Goal: Learn about a topic

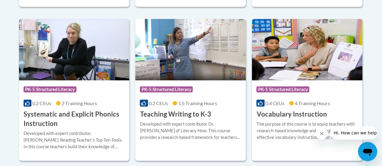
scroll to position [719, 0]
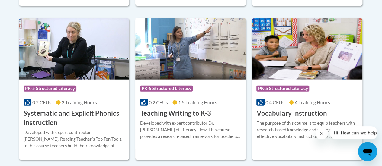
click at [174, 55] on img at bounding box center [190, 49] width 110 height 62
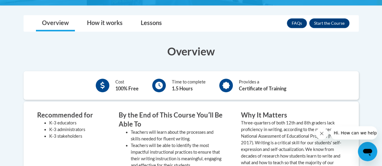
scroll to position [160, 0]
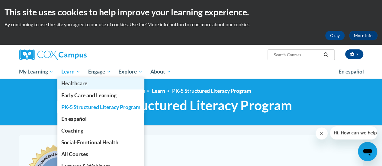
click at [72, 78] on link "Healthcare" at bounding box center [100, 84] width 87 height 12
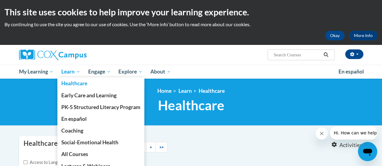
click at [79, 72] on span "Learn" at bounding box center [70, 71] width 19 height 7
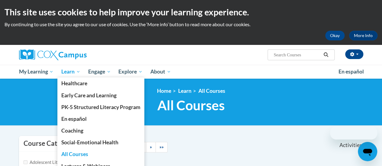
click at [80, 71] on span "Learn" at bounding box center [70, 71] width 19 height 7
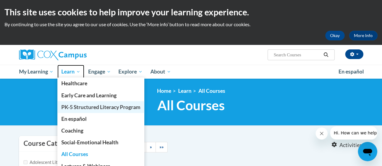
click at [97, 107] on span "PK-5 Structured Literacy Program" at bounding box center [100, 107] width 79 height 6
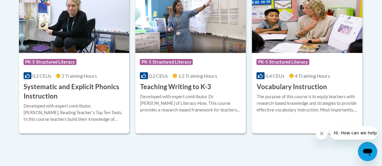
scroll to position [745, 0]
